Goal: Task Accomplishment & Management: Use online tool/utility

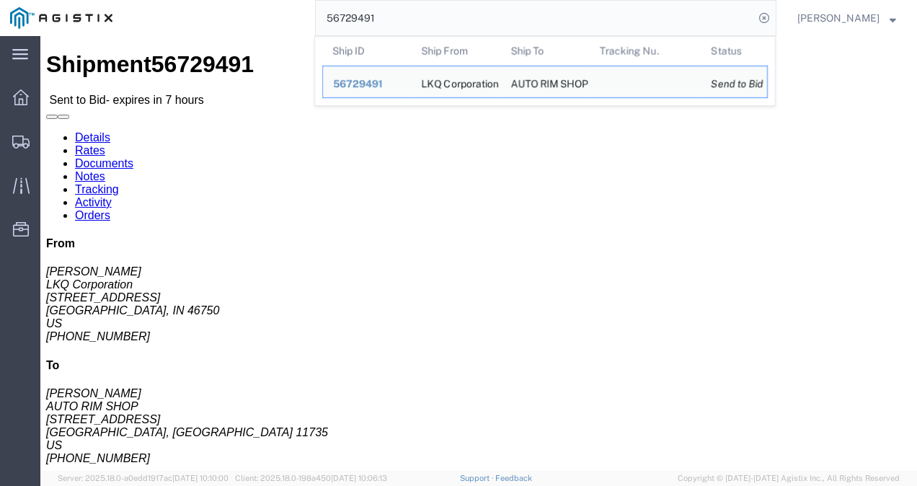
click at [404, 22] on input "56729491" at bounding box center [535, 18] width 438 height 35
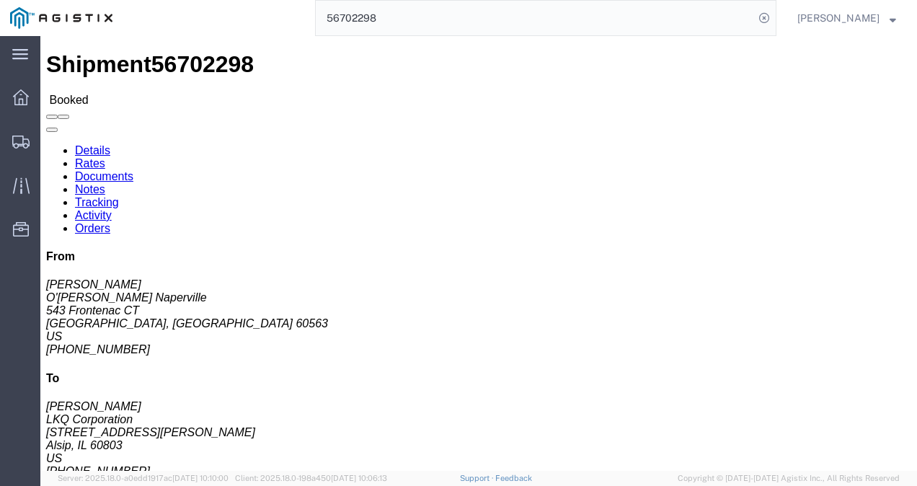
click at [377, 4] on input "56702298" at bounding box center [535, 18] width 438 height 35
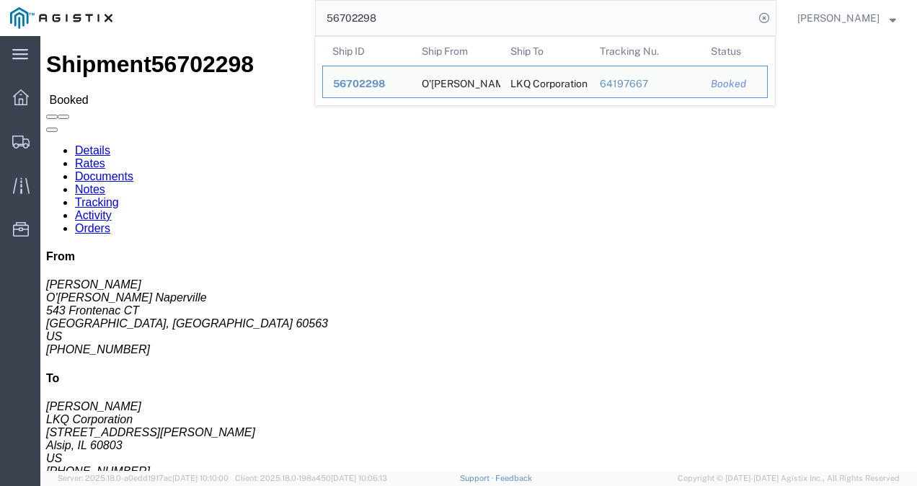
click at [377, 4] on input "56702298" at bounding box center [535, 18] width 438 height 35
paste input "29982"
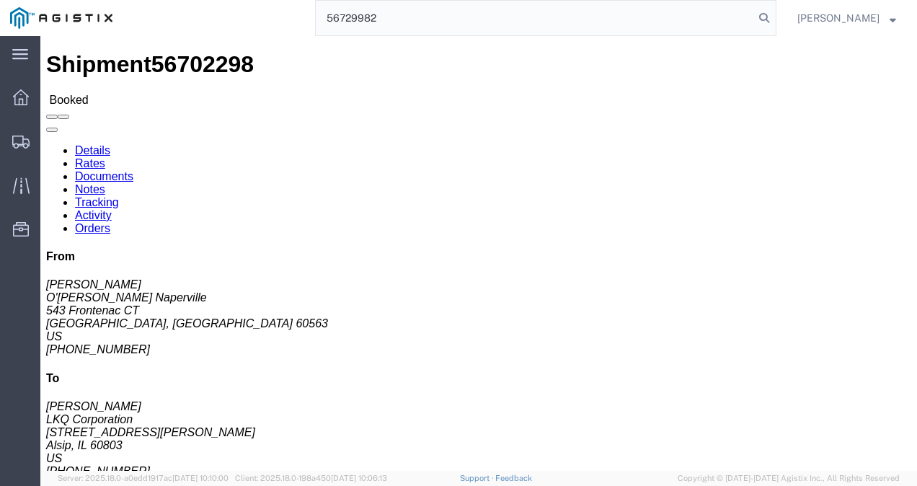
type input "56729982"
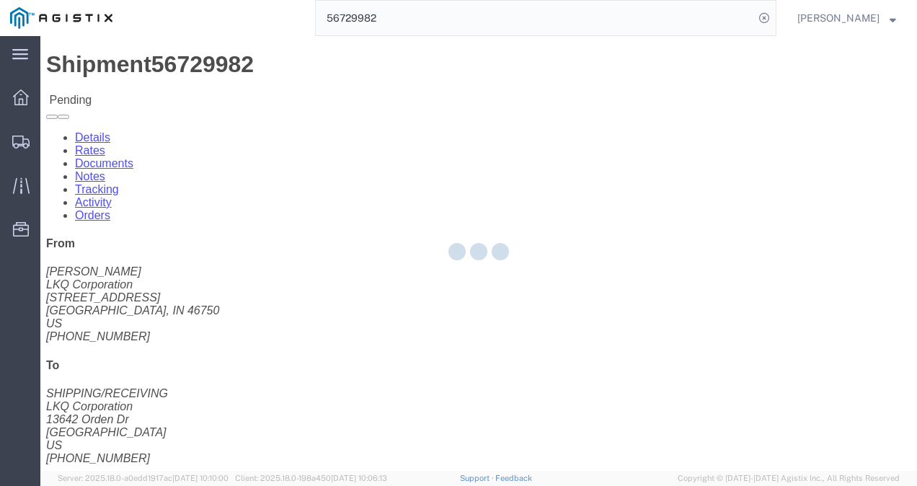
click div "Shipment Detail Ship From LKQ Corporation ([PERSON_NAME]) [GEOGRAPHIC_DATA][STR…"
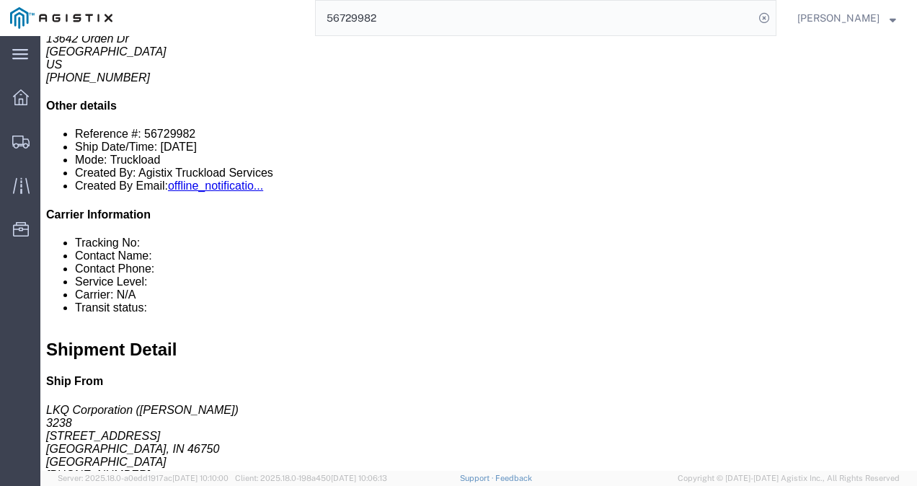
scroll to position [144, 0]
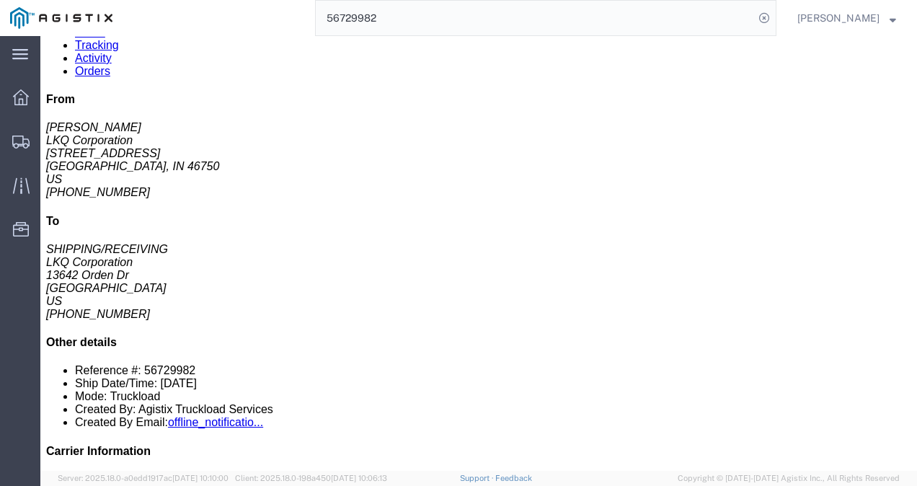
click div "9 Pallet(s) Standard (Not Stackable) Total weight: 7554.00 LBS ( dim ) Carton c…"
click div "Leg 1 - Truckload Vehicle 1: Standard Dry Van (53 Feet) Number of trucks: 1"
click button "Enter / Modify Bid"
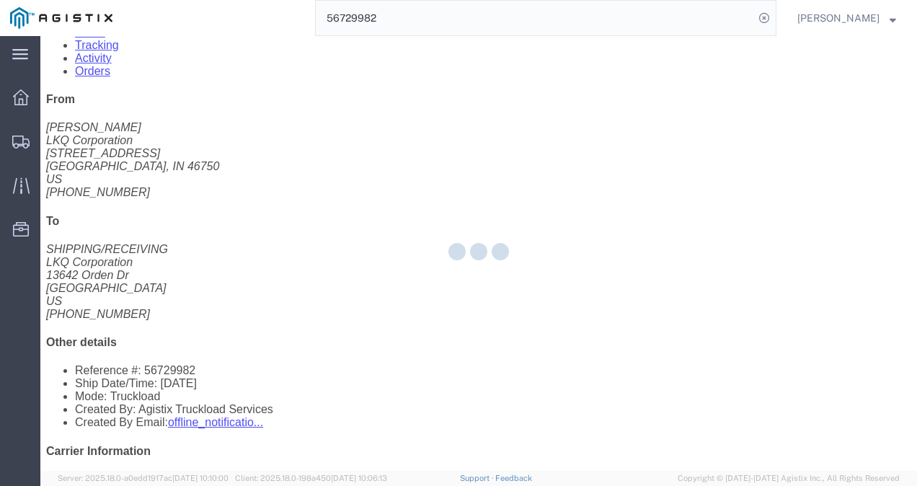
select select "4622"
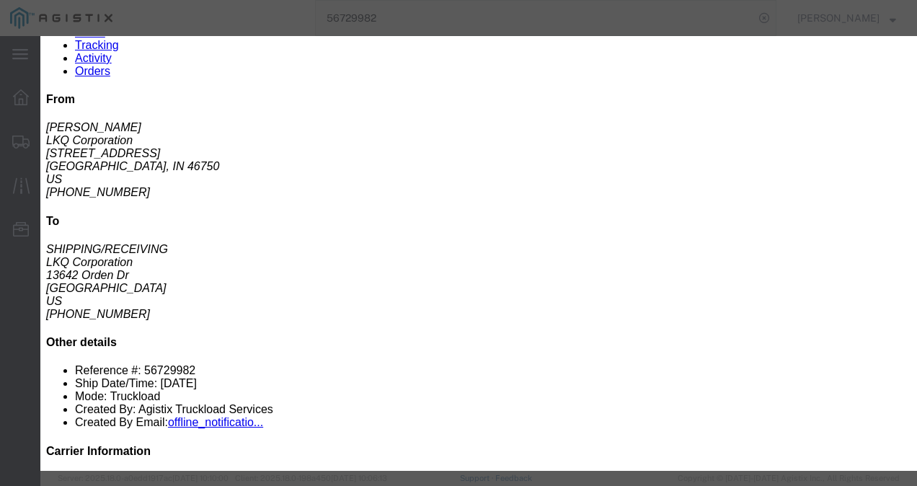
click link "ks_ga - Echo Global Logistics - TL Standard 3 - 5 Day"
drag, startPoint x: 741, startPoint y: 290, endPoint x: 578, endPoint y: 288, distance: 163.0
click div "Select 2 Day Service 3 Axle Winch Truck 3 to 5 Day Service 96L Domestic Flat Ra…"
type input "1700"
click div "Submit Close"
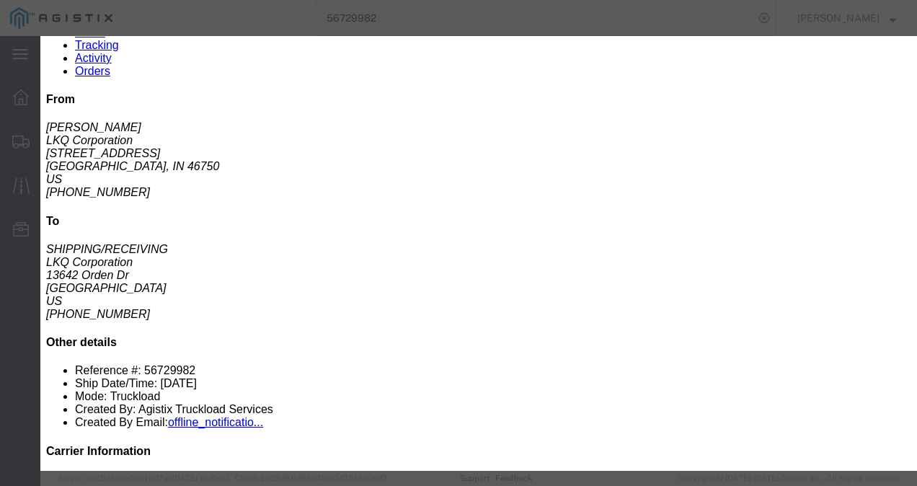
click button "Submit"
